Goal: Task Accomplishment & Management: Use online tool/utility

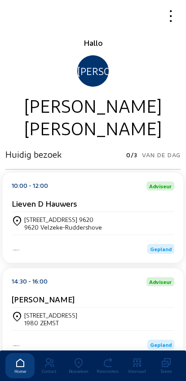
click at [43, 221] on div "[STREET_ADDRESS] 9620" at bounding box center [63, 220] width 78 height 8
click at [42, 227] on div "9620 Velzeke-Ruddershove" at bounding box center [63, 228] width 78 height 8
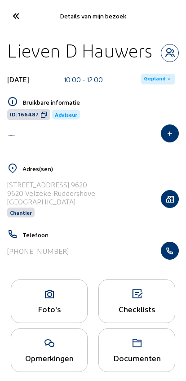
click at [151, 76] on span "Gepland" at bounding box center [155, 79] width 22 height 7
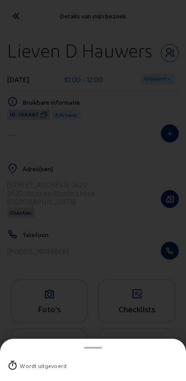
click at [27, 362] on div "Wordt uitgevoerd" at bounding box center [43, 366] width 47 height 9
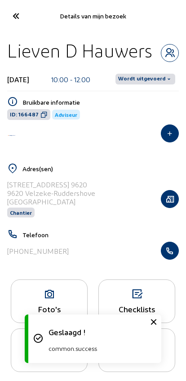
click at [154, 80] on span "Wordt uitgevoerd" at bounding box center [141, 79] width 47 height 7
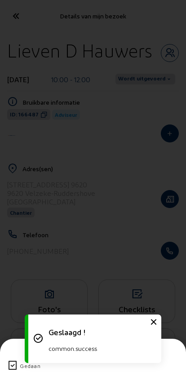
click at [14, 361] on icon at bounding box center [12, 366] width 11 height 11
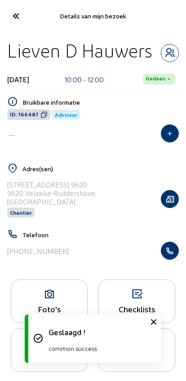
click at [155, 255] on div "[PHONE_NUMBER]" at bounding box center [93, 251] width 172 height 18
click at [39, 300] on icon at bounding box center [49, 294] width 76 height 11
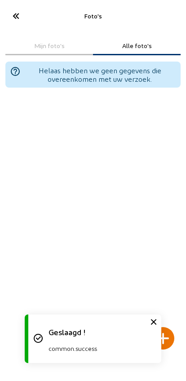
click at [161, 323] on span at bounding box center [153, 322] width 15 height 15
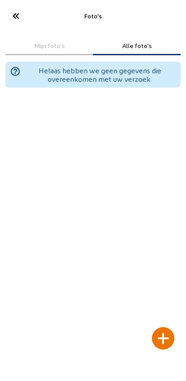
click at [161, 327] on div at bounding box center [163, 338] width 22 height 22
click at [156, 327] on div at bounding box center [163, 338] width 22 height 22
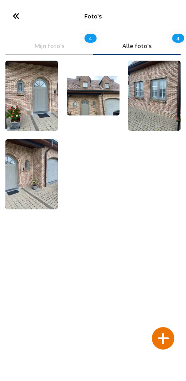
click at [11, 22] on icon at bounding box center [15, 16] width 15 height 16
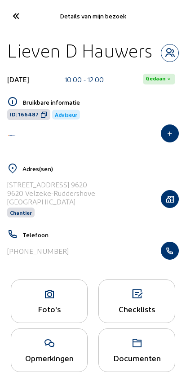
click at [17, 18] on icon at bounding box center [15, 16] width 15 height 16
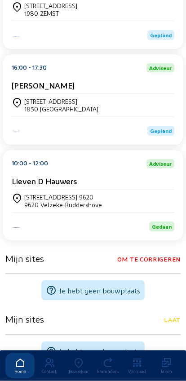
scroll to position [204, 0]
